Goal: Task Accomplishment & Management: Use online tool/utility

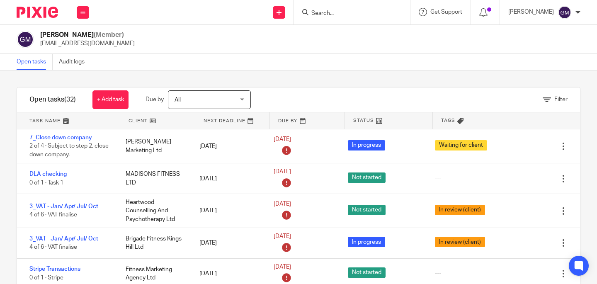
scroll to position [108, 0]
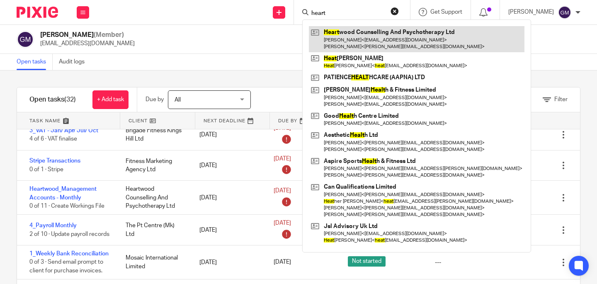
type input "heart"
click at [350, 34] on link at bounding box center [417, 39] width 216 height 26
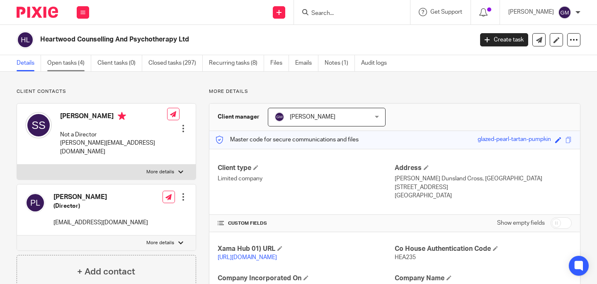
click at [77, 63] on link "Open tasks (4)" at bounding box center [69, 63] width 44 height 16
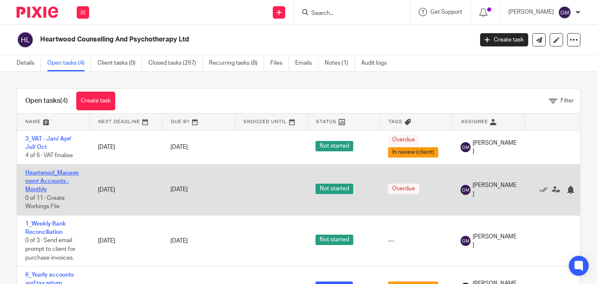
click at [45, 178] on link "Heartwood_Management Accounts - Monthly" at bounding box center [51, 181] width 53 height 23
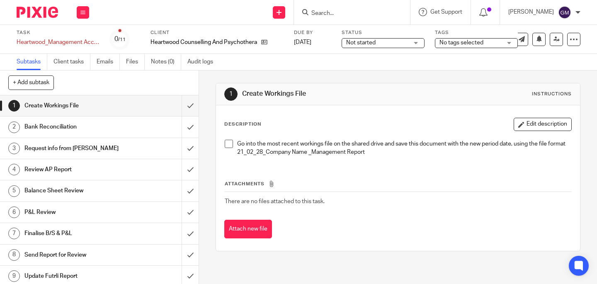
click at [225, 141] on span at bounding box center [229, 144] width 8 height 8
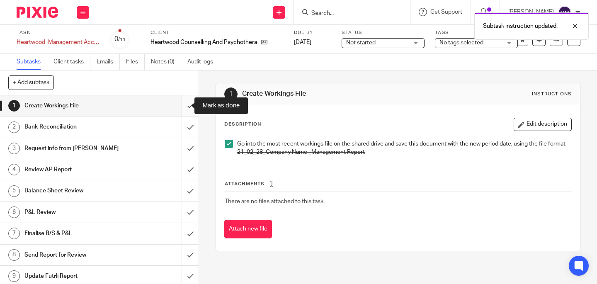
click at [182, 110] on input "submit" at bounding box center [99, 105] width 199 height 21
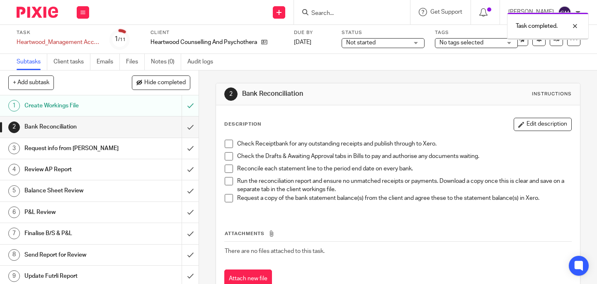
drag, startPoint x: 228, startPoint y: 144, endPoint x: 228, endPoint y: 156, distance: 12.4
click at [228, 144] on span at bounding box center [229, 144] width 8 height 8
click at [228, 158] on span at bounding box center [229, 156] width 8 height 8
click at [227, 170] on span at bounding box center [229, 169] width 8 height 8
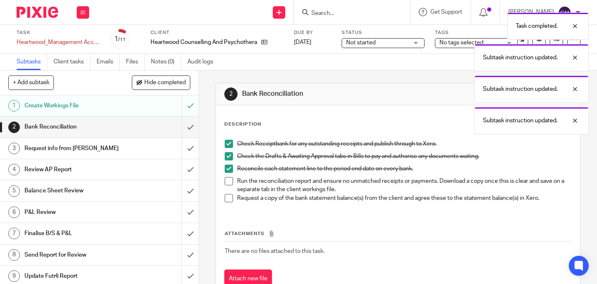
click at [226, 181] on span at bounding box center [229, 181] width 8 height 8
drag, startPoint x: 228, startPoint y: 199, endPoint x: 208, endPoint y: 178, distance: 28.1
click at [228, 199] on span at bounding box center [229, 198] width 8 height 8
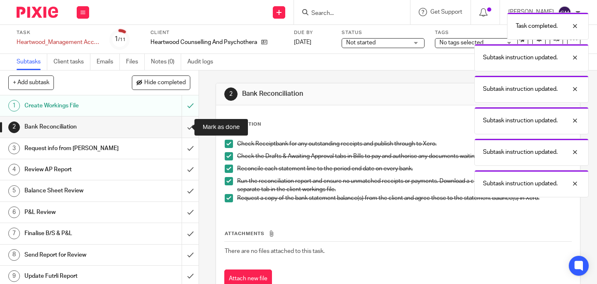
click at [184, 133] on input "submit" at bounding box center [99, 126] width 199 height 21
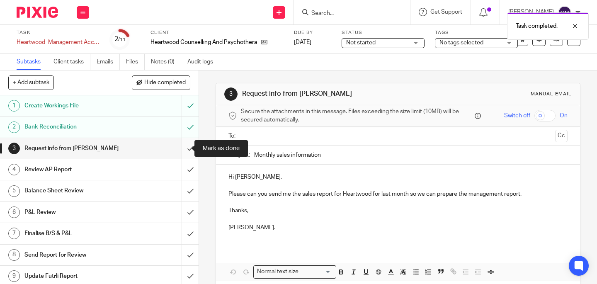
click at [179, 150] on input "submit" at bounding box center [99, 148] width 199 height 21
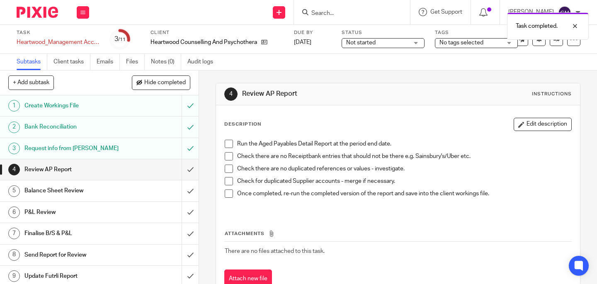
click at [228, 146] on span at bounding box center [229, 144] width 8 height 8
click at [225, 158] on span at bounding box center [229, 156] width 8 height 8
click at [226, 170] on span at bounding box center [229, 169] width 8 height 8
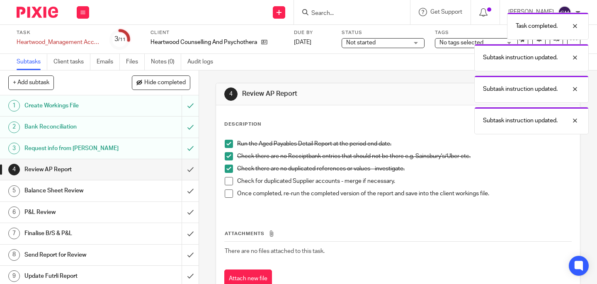
click at [225, 179] on span at bounding box center [229, 181] width 8 height 8
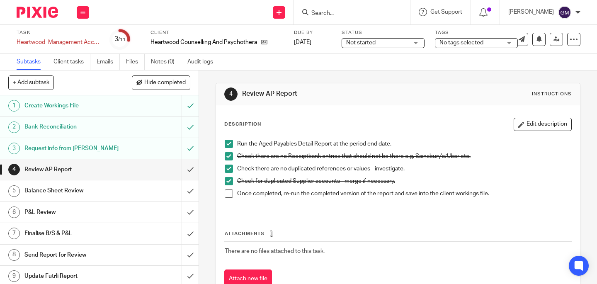
click at [225, 192] on span at bounding box center [229, 193] width 8 height 8
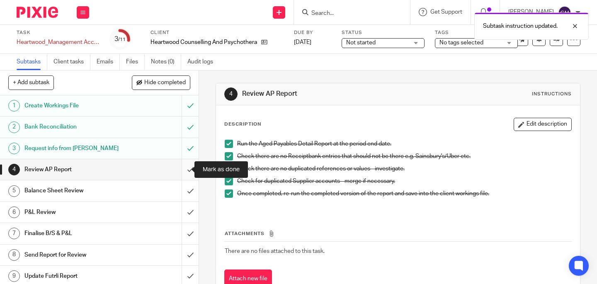
click at [180, 168] on input "submit" at bounding box center [99, 169] width 199 height 21
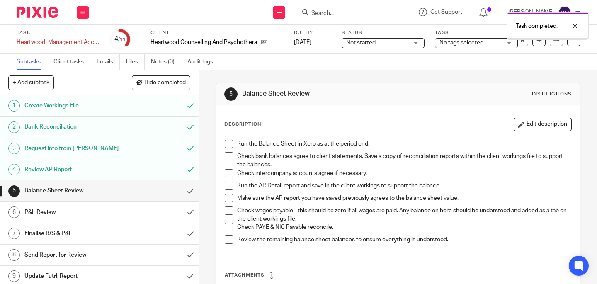
click at [227, 142] on span at bounding box center [229, 144] width 8 height 8
click at [226, 157] on span at bounding box center [229, 156] width 8 height 8
click at [225, 172] on span at bounding box center [229, 173] width 8 height 8
click at [228, 187] on span at bounding box center [229, 186] width 8 height 8
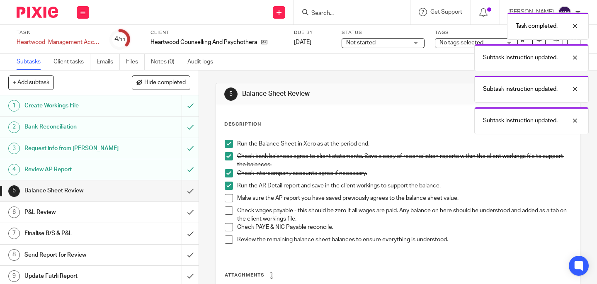
drag, startPoint x: 225, startPoint y: 196, endPoint x: 228, endPoint y: 207, distance: 11.4
click at [225, 196] on span at bounding box center [229, 198] width 8 height 8
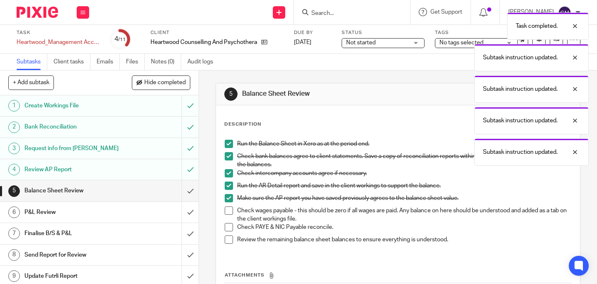
click at [226, 209] on span at bounding box center [229, 210] width 8 height 8
click at [226, 228] on span at bounding box center [229, 227] width 8 height 8
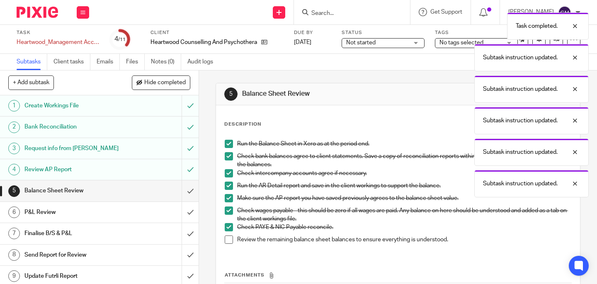
drag, startPoint x: 227, startPoint y: 242, endPoint x: 208, endPoint y: 220, distance: 28.8
click at [227, 242] on span at bounding box center [229, 239] width 8 height 8
click at [179, 191] on input "submit" at bounding box center [99, 190] width 199 height 21
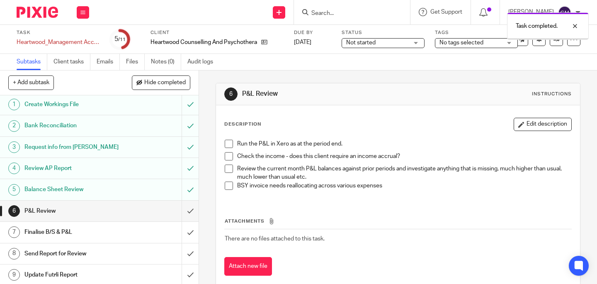
scroll to position [2, 0]
click at [229, 141] on span at bounding box center [229, 144] width 8 height 8
click at [227, 155] on span at bounding box center [229, 156] width 8 height 8
click at [228, 170] on span at bounding box center [229, 169] width 8 height 8
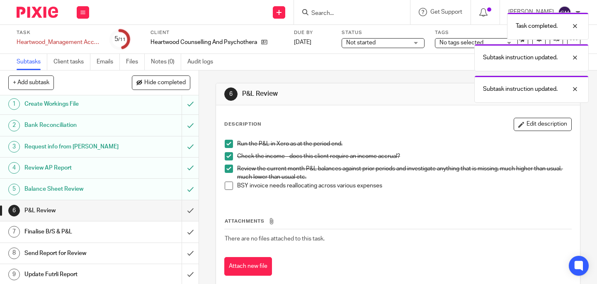
drag, startPoint x: 228, startPoint y: 186, endPoint x: 194, endPoint y: 210, distance: 41.0
click at [228, 186] on span at bounding box center [229, 186] width 8 height 8
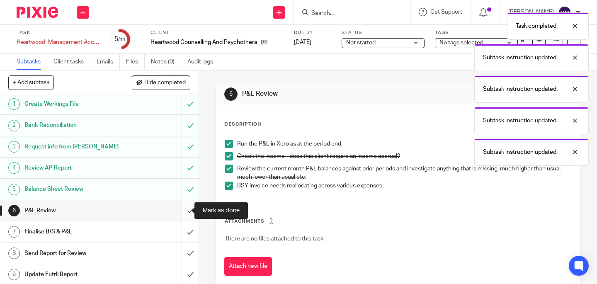
click at [187, 213] on input "submit" at bounding box center [99, 210] width 199 height 21
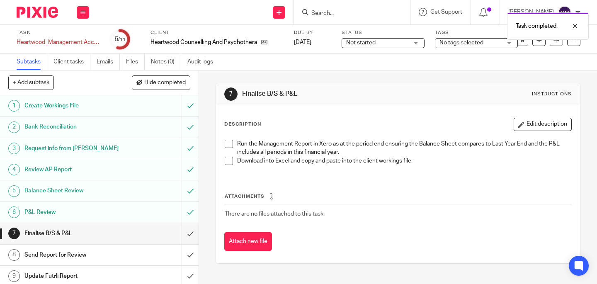
click at [227, 144] on span at bounding box center [229, 144] width 8 height 8
click at [228, 159] on span at bounding box center [229, 161] width 8 height 8
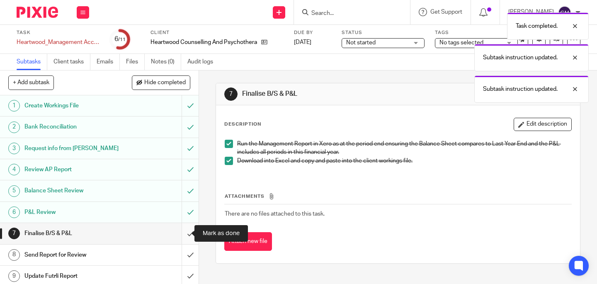
click at [182, 238] on input "submit" at bounding box center [99, 233] width 199 height 21
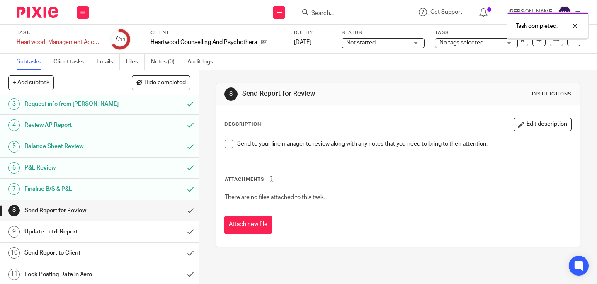
scroll to position [46, 0]
click at [228, 143] on span at bounding box center [229, 144] width 8 height 8
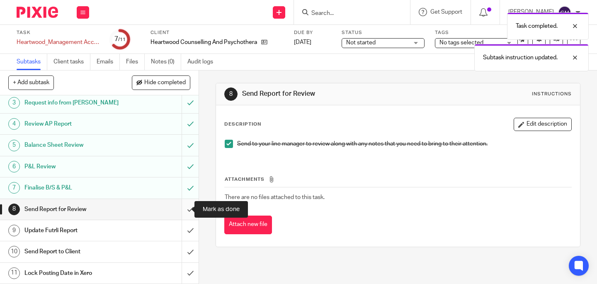
click at [184, 212] on input "submit" at bounding box center [99, 209] width 199 height 21
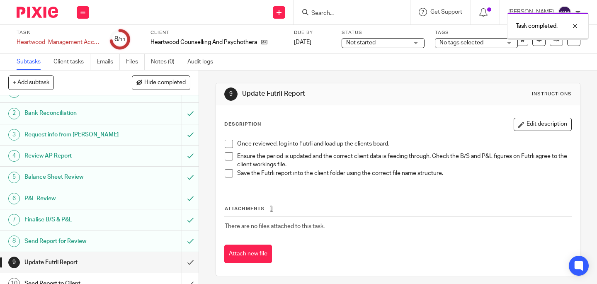
scroll to position [16, 0]
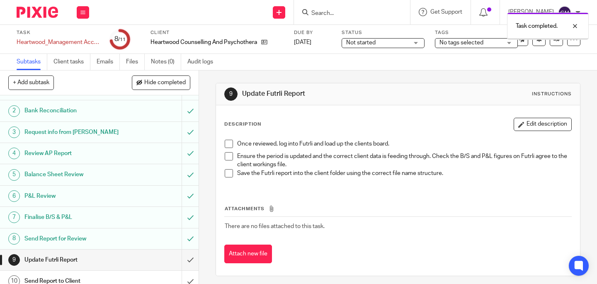
click at [228, 143] on span at bounding box center [229, 144] width 8 height 8
click at [228, 158] on span at bounding box center [229, 156] width 8 height 8
click at [225, 172] on span at bounding box center [229, 173] width 8 height 8
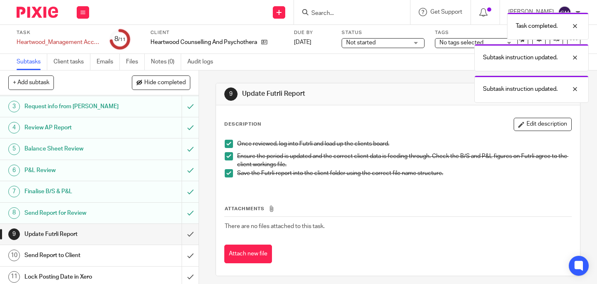
scroll to position [46, 0]
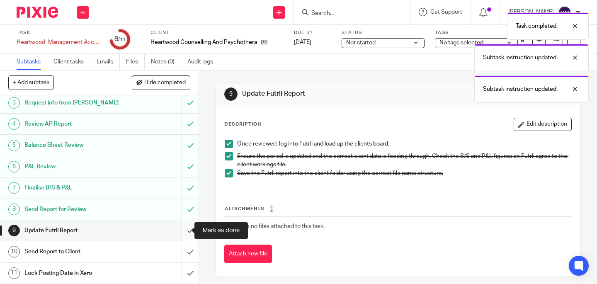
click at [181, 232] on input "submit" at bounding box center [99, 230] width 199 height 21
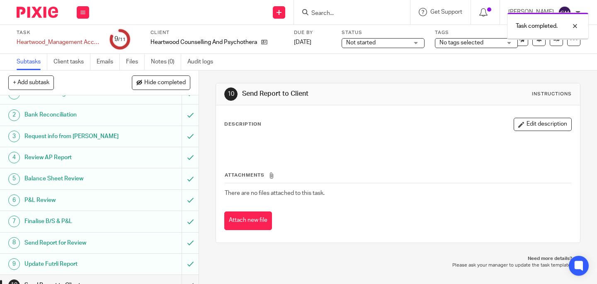
scroll to position [46, 0]
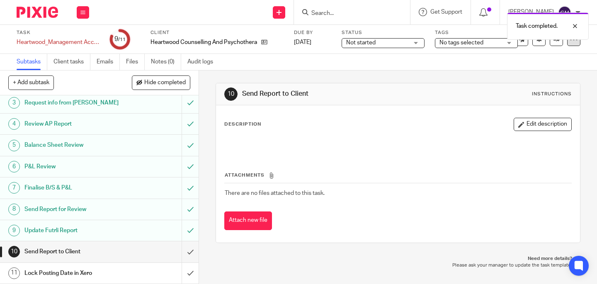
click at [570, 43] on icon at bounding box center [574, 39] width 8 height 8
click at [559, 74] on link "Advanced task editor" at bounding box center [541, 73] width 55 height 6
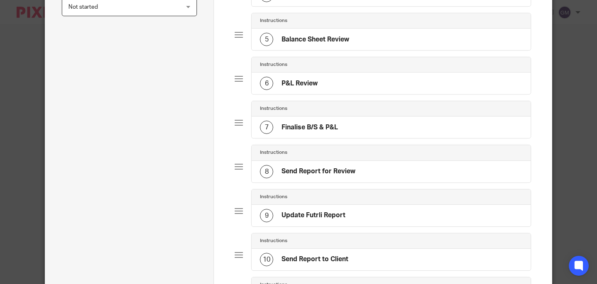
scroll to position [313, 0]
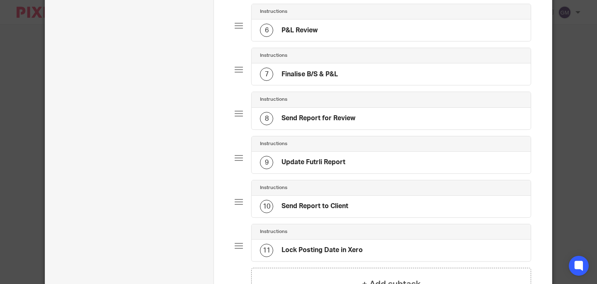
click at [306, 214] on div "10 Send Report to Client" at bounding box center [391, 207] width 279 height 22
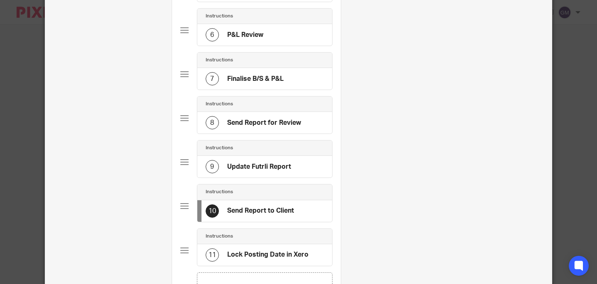
scroll to position [0, 0]
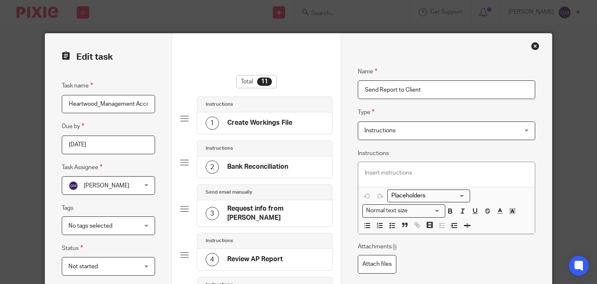
click at [420, 133] on span "Instructions" at bounding box center [432, 130] width 136 height 17
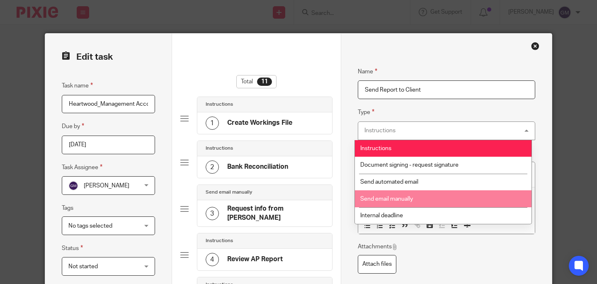
click at [419, 196] on li "Send email manually" at bounding box center [443, 198] width 177 height 17
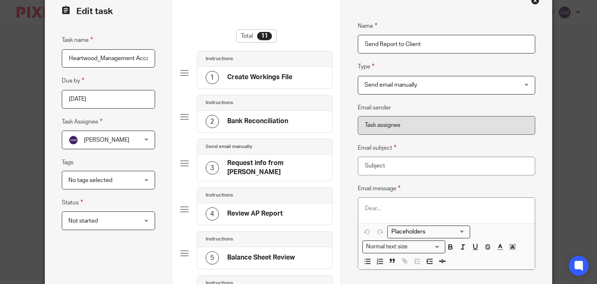
scroll to position [46, 0]
click at [405, 165] on input "Email subject" at bounding box center [446, 165] width 177 height 19
click at [364, 167] on input "Management Report" at bounding box center [446, 165] width 177 height 19
type input "Management Report"
click at [365, 205] on p at bounding box center [446, 208] width 163 height 8
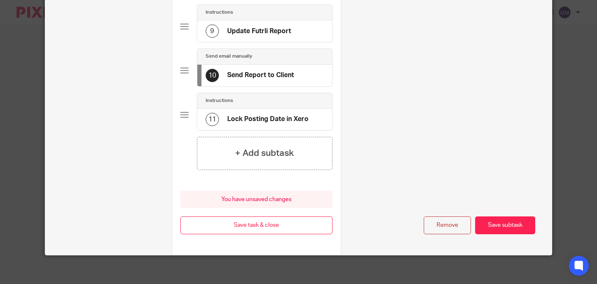
click at [490, 226] on button "Save subtask" at bounding box center [505, 225] width 60 height 18
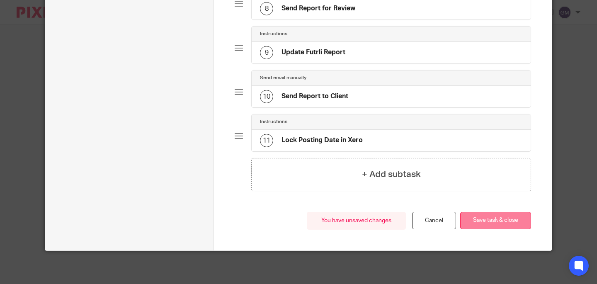
scroll to position [422, 0]
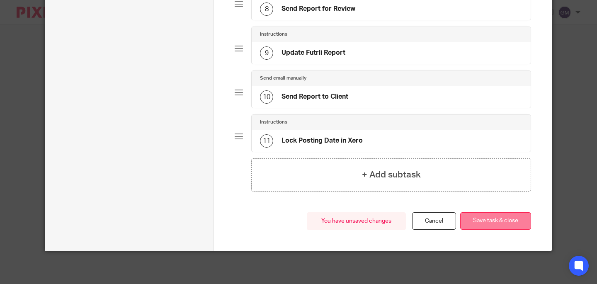
click at [502, 218] on button "Save task & close" at bounding box center [495, 221] width 71 height 18
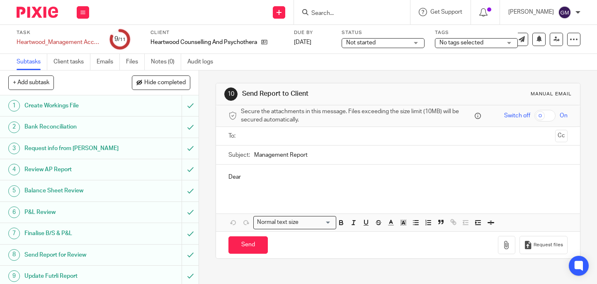
drag, startPoint x: 244, startPoint y: 177, endPoint x: 228, endPoint y: 178, distance: 15.4
click at [234, 178] on p "Dear" at bounding box center [397, 177] width 339 height 8
drag, startPoint x: 228, startPoint y: 178, endPoint x: 250, endPoint y: 177, distance: 22.0
click at [250, 177] on p "Dear" at bounding box center [397, 177] width 339 height 8
click at [270, 184] on div "Dear" at bounding box center [398, 181] width 364 height 32
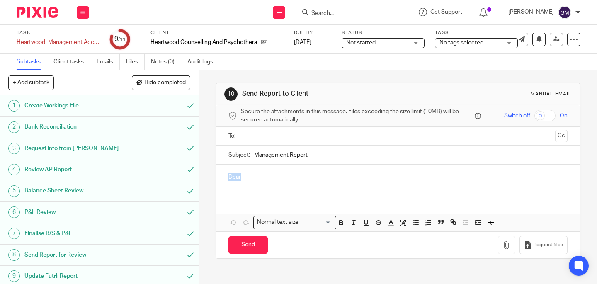
click at [218, 175] on div "Dear" at bounding box center [398, 181] width 364 height 32
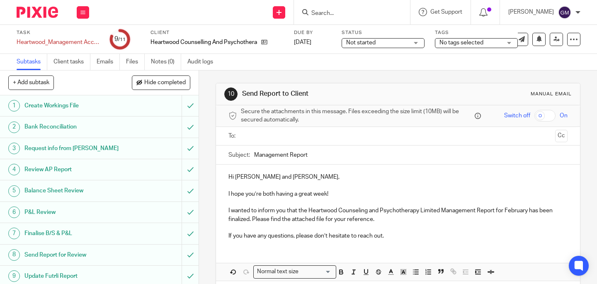
drag, startPoint x: 252, startPoint y: 155, endPoint x: 276, endPoint y: 152, distance: 24.3
click at [314, 152] on input "Management Report" at bounding box center [410, 154] width 313 height 19
click at [254, 155] on input "Management Report" at bounding box center [410, 154] width 313 height 19
paste input "Heartwood Counseling and Psychotherapy Limited"
type input "Heartwood Counseling and Psychotherapy Limited_July Management Report"
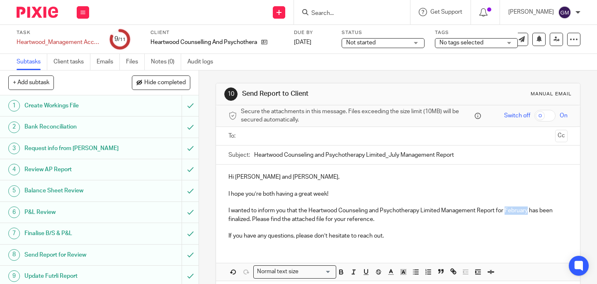
drag, startPoint x: 504, startPoint y: 211, endPoint x: 522, endPoint y: 215, distance: 18.6
click at [526, 213] on p "I wanted to inform you that the Heartwood Counseling and Psychotherapy Limited …" at bounding box center [397, 214] width 339 height 17
click at [307, 138] on input "text" at bounding box center [398, 136] width 308 height 10
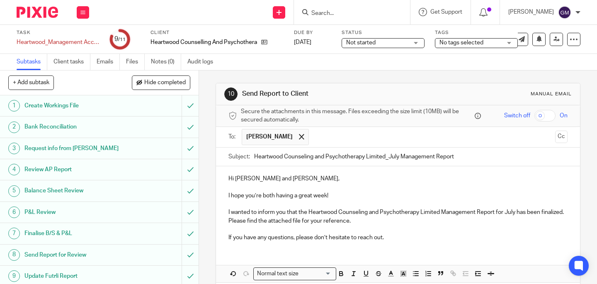
click at [379, 144] on input "text" at bounding box center [432, 137] width 238 height 16
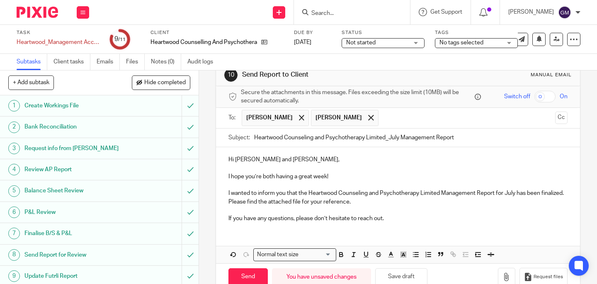
scroll to position [38, 0]
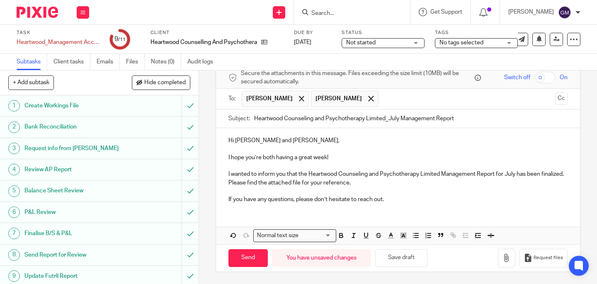
click at [403, 201] on p "If you have any questions, please don’t hesitate to reach out." at bounding box center [397, 199] width 339 height 8
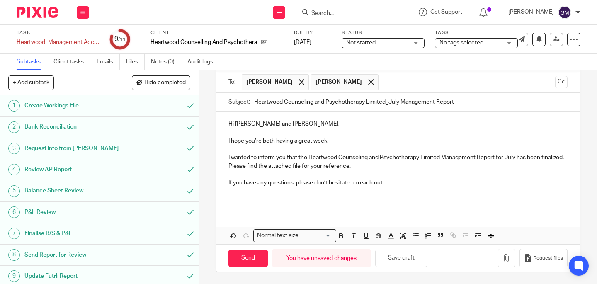
scroll to position [46, 0]
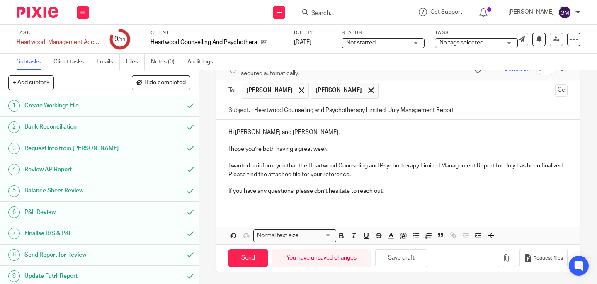
click at [382, 175] on p "I wanted to inform you that the Heartwood Counseling and Psychotherapy Limited …" at bounding box center [397, 170] width 339 height 17
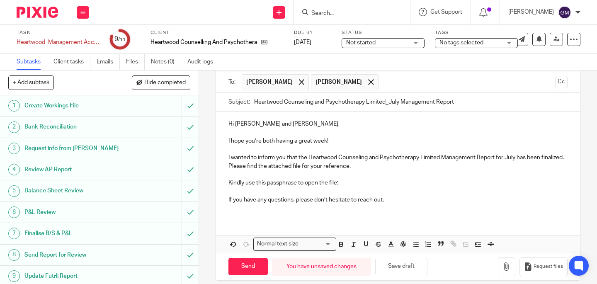
click at [355, 186] on p "Kindly use this passphrase to open the file:" at bounding box center [397, 183] width 339 height 8
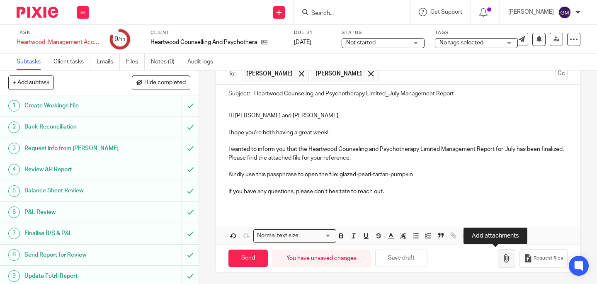
click at [502, 259] on icon "button" at bounding box center [506, 258] width 8 height 8
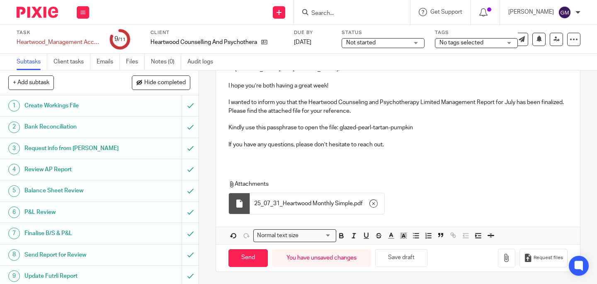
scroll to position [0, 0]
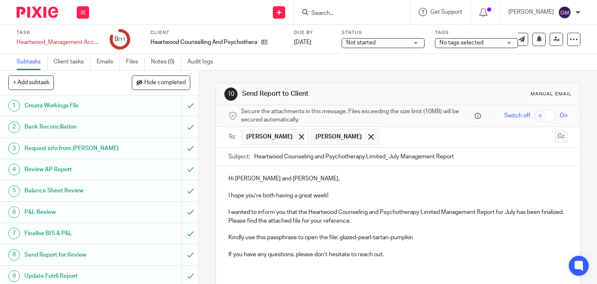
click at [555, 136] on button "Cc" at bounding box center [561, 137] width 12 height 12
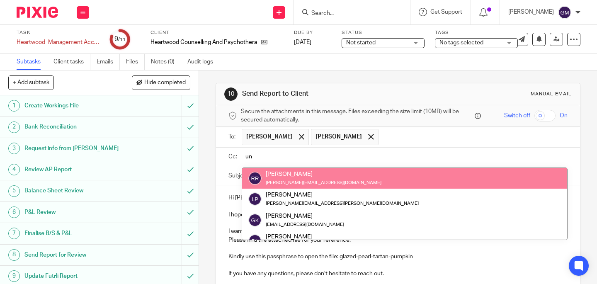
type input "u"
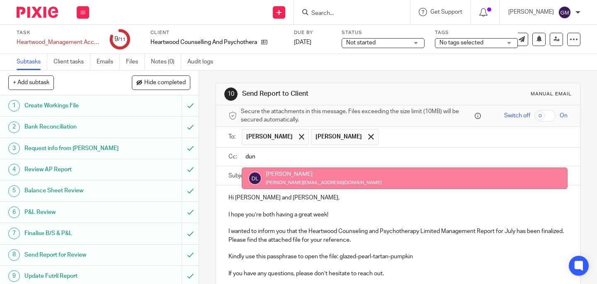
type input "dun"
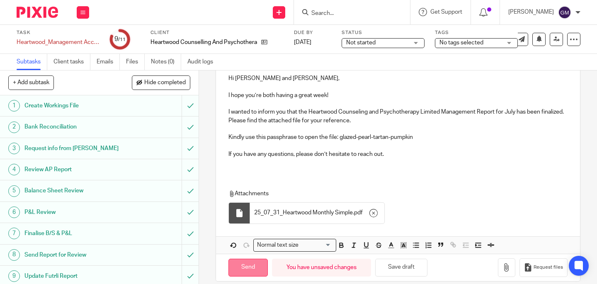
scroll to position [130, 0]
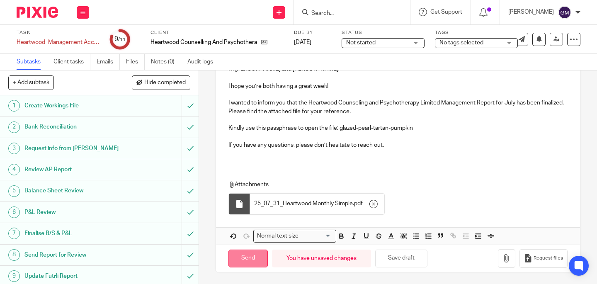
click at [256, 256] on input "Send" at bounding box center [247, 259] width 39 height 18
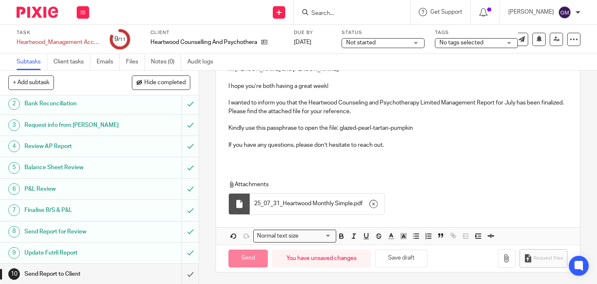
scroll to position [46, 0]
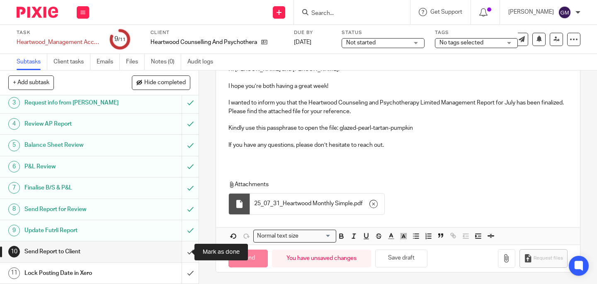
type input "Sent"
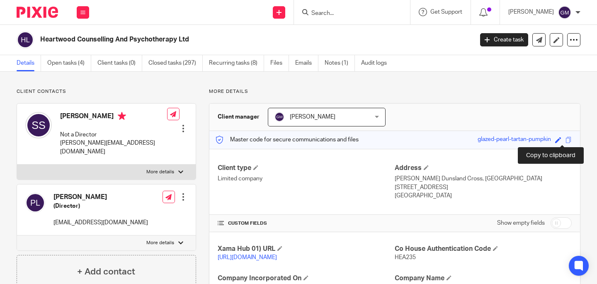
click at [565, 137] on span at bounding box center [568, 140] width 6 height 6
